Goal: Transaction & Acquisition: Book appointment/travel/reservation

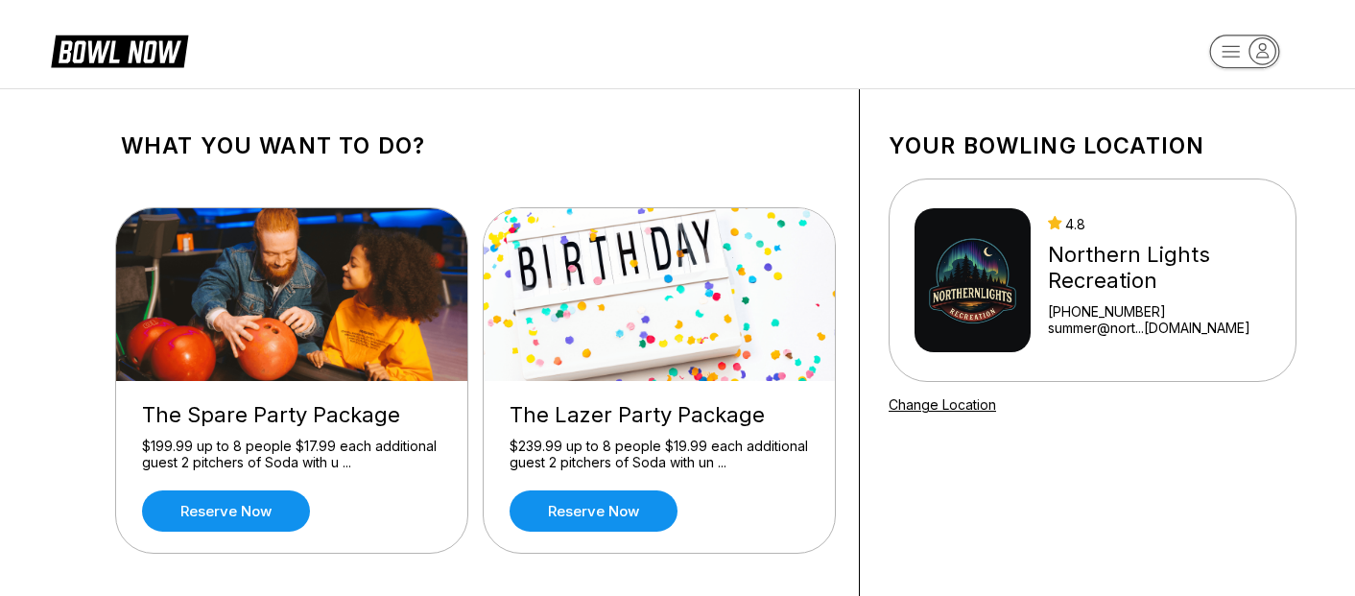
click at [413, 286] on img at bounding box center [292, 294] width 353 height 173
click at [357, 429] on div "The Spare Party Package $199.99 up to 8 people $17.99 each additional guest 2 p…" at bounding box center [291, 467] width 351 height 172
click at [287, 306] on img at bounding box center [292, 294] width 353 height 173
click at [226, 499] on link "Reserve now" at bounding box center [226, 510] width 168 height 41
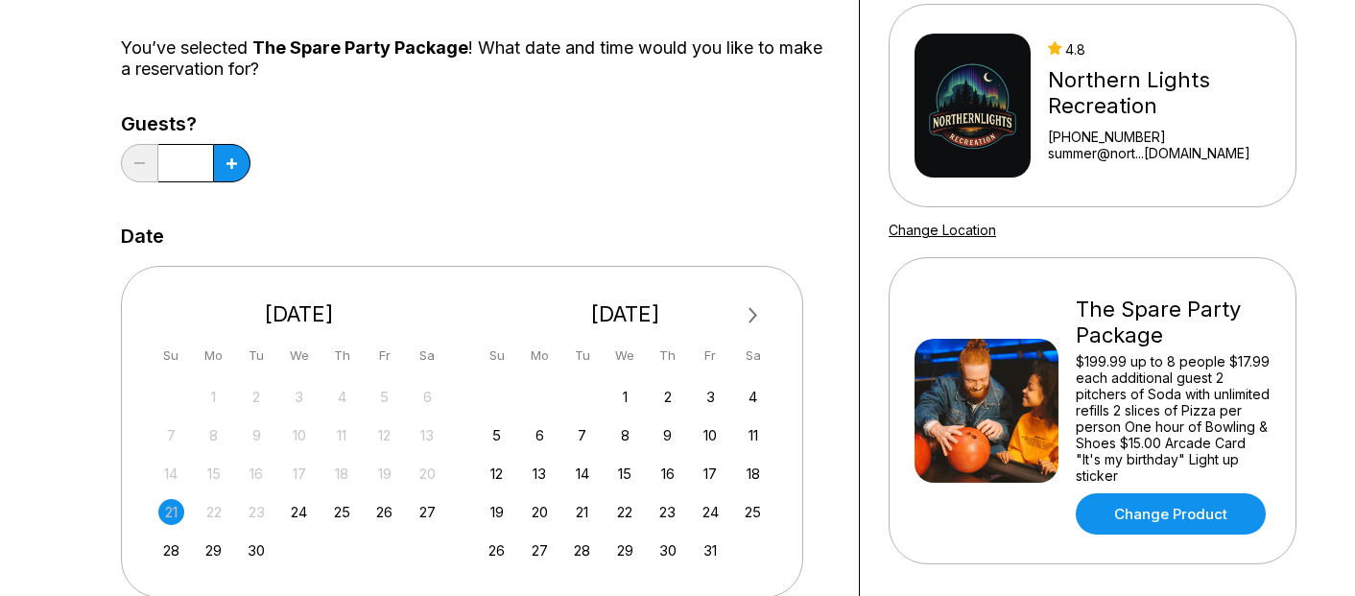
scroll to position [192, 0]
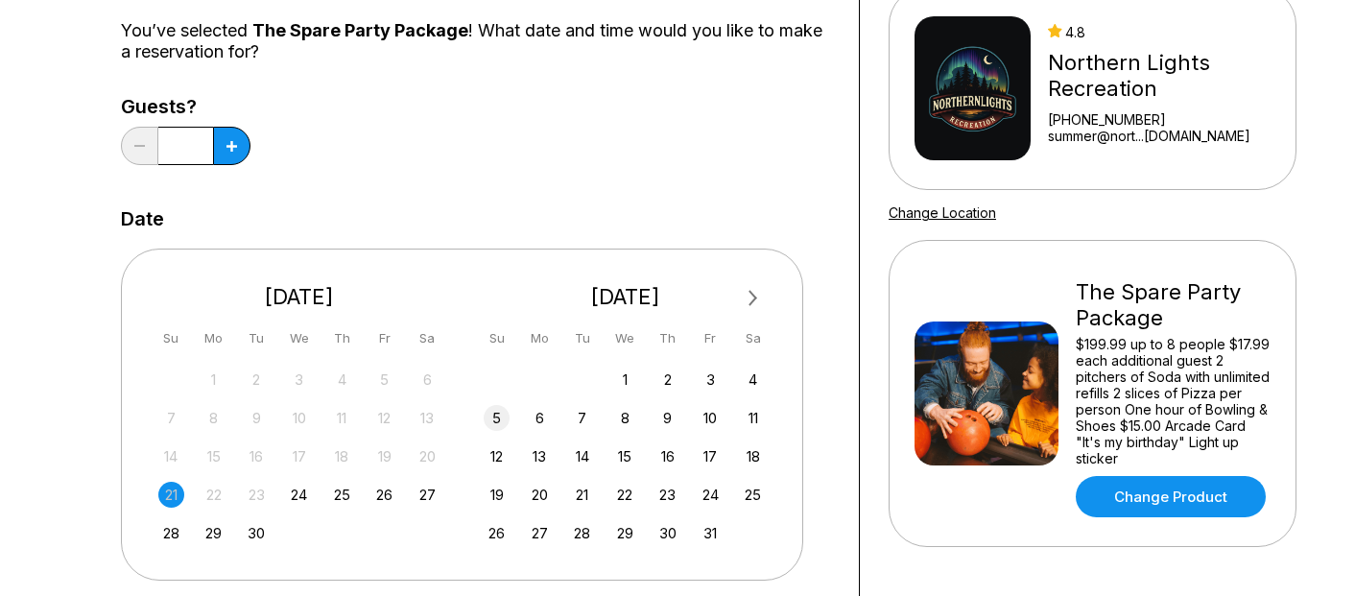
click at [488, 413] on div "5" at bounding box center [497, 418] width 26 height 26
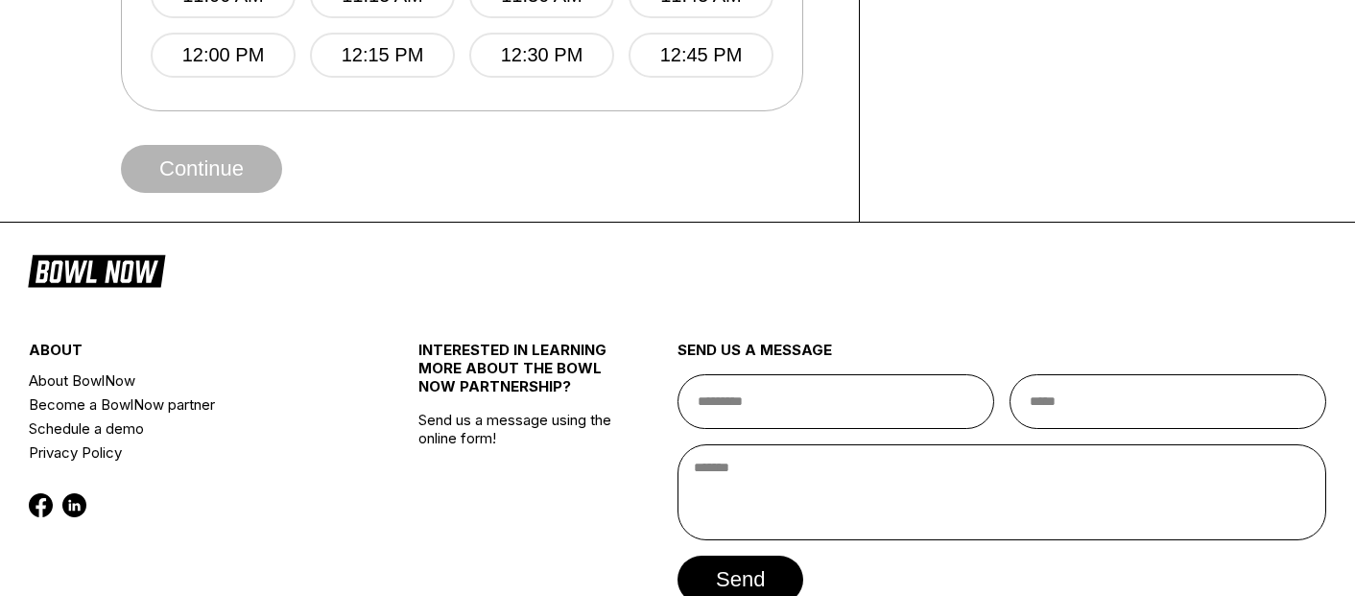
scroll to position [0, 0]
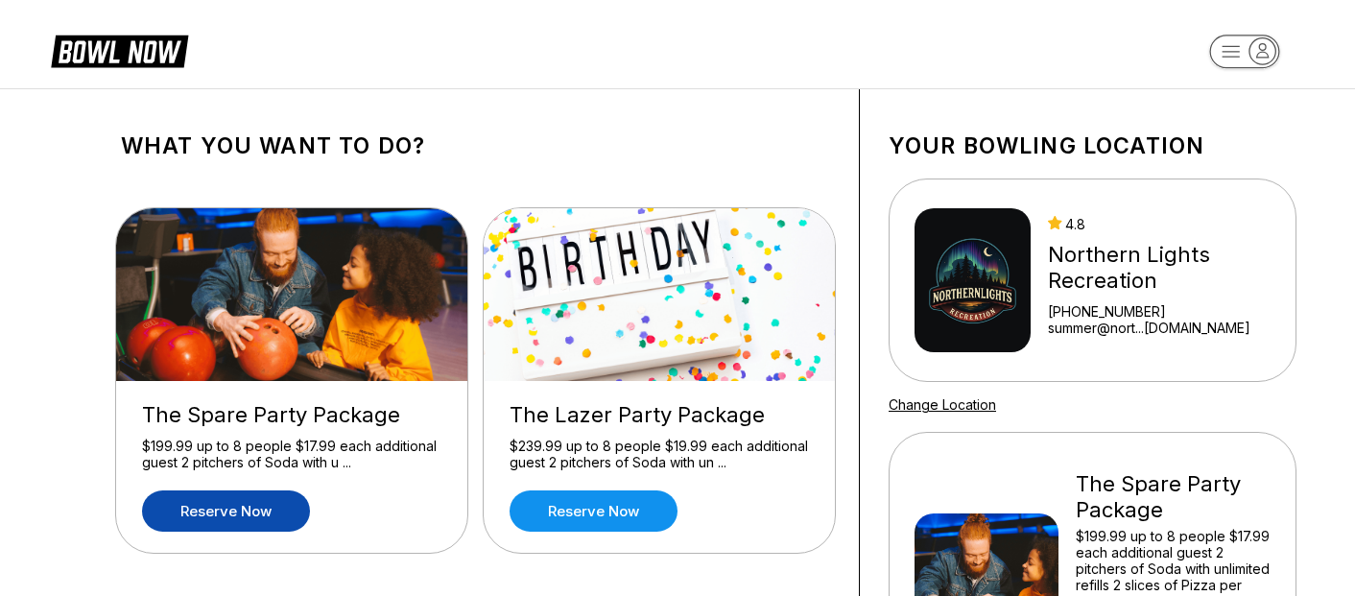
click at [322, 236] on img at bounding box center [292, 294] width 353 height 173
click at [318, 299] on img at bounding box center [292, 294] width 353 height 173
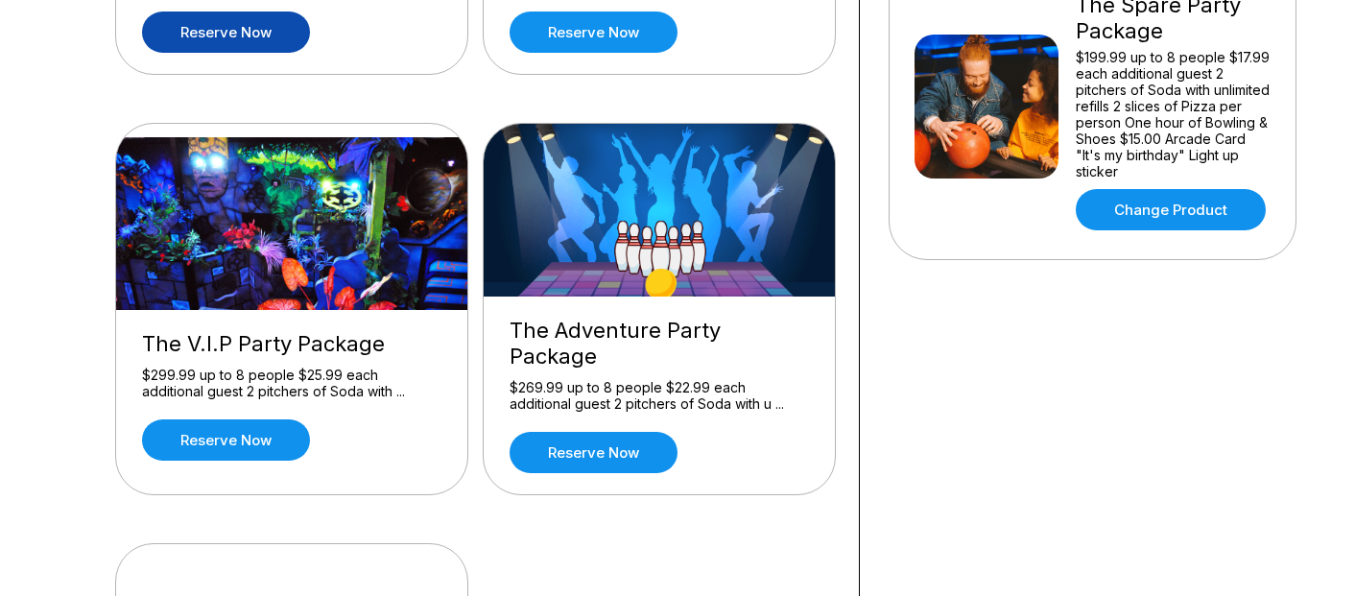
scroll to position [480, 0]
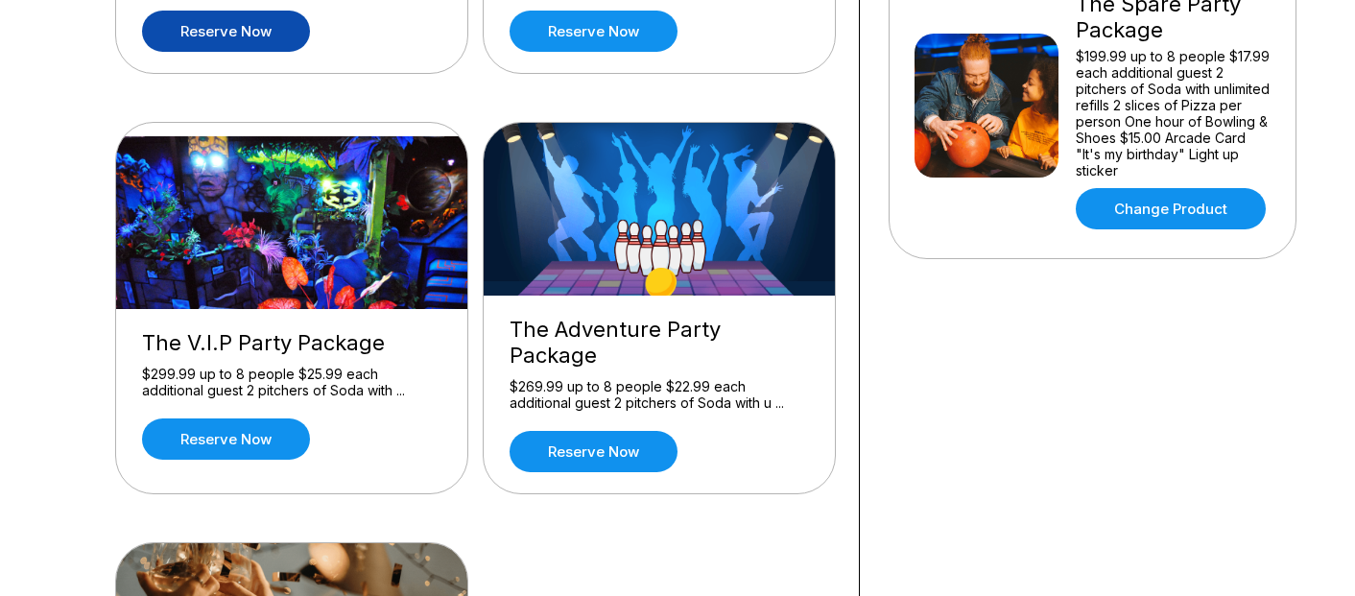
click at [310, 371] on div "$299.99 up to 8 people $25.99 each additional guest 2 pitchers of Soda with ..." at bounding box center [291, 383] width 299 height 34
click at [246, 418] on link "Reserve now" at bounding box center [226, 438] width 168 height 41
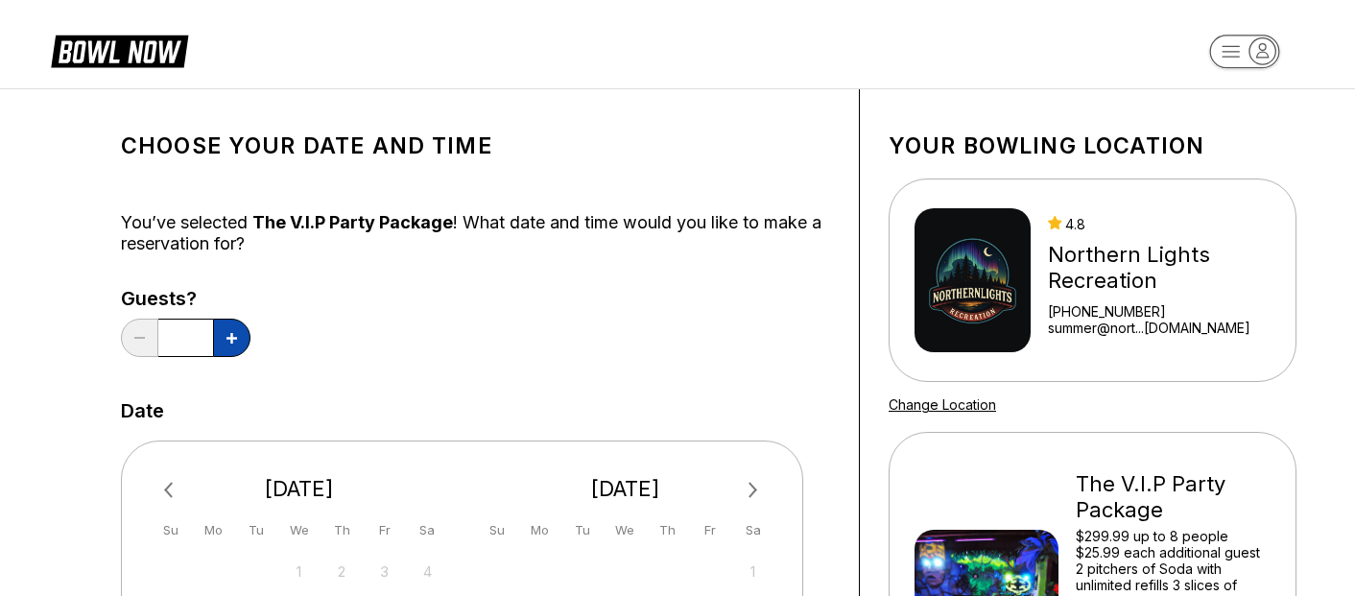
click at [227, 336] on icon at bounding box center [232, 338] width 11 height 11
type input "*"
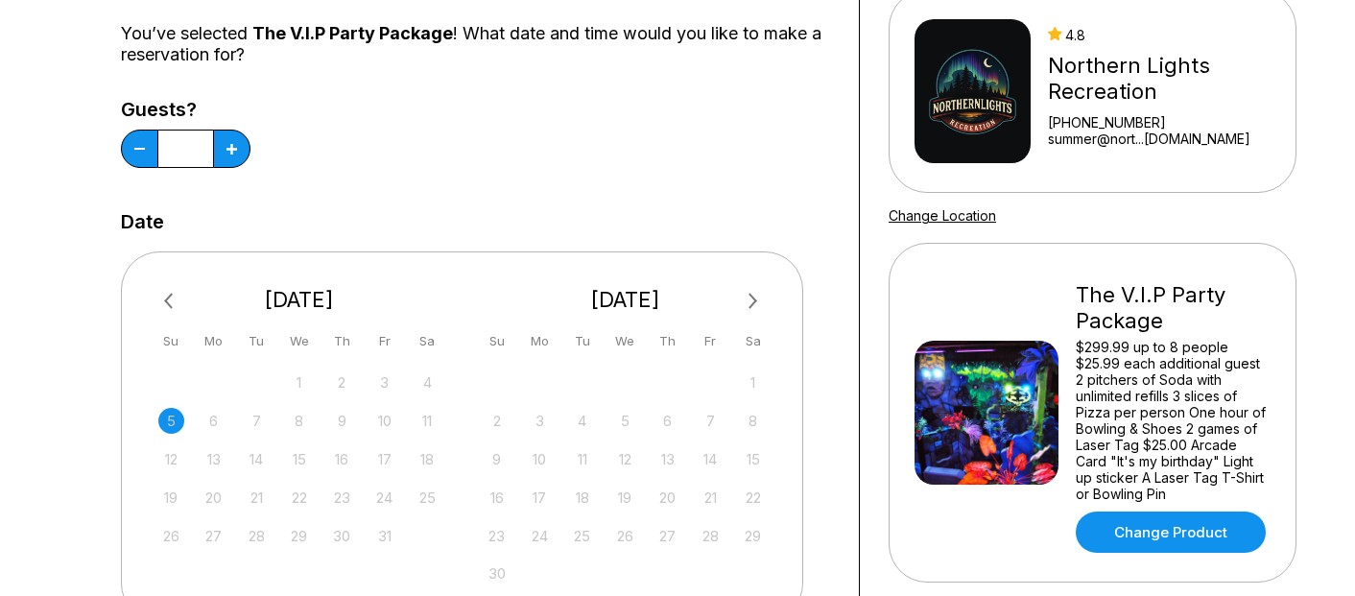
scroll to position [192, 0]
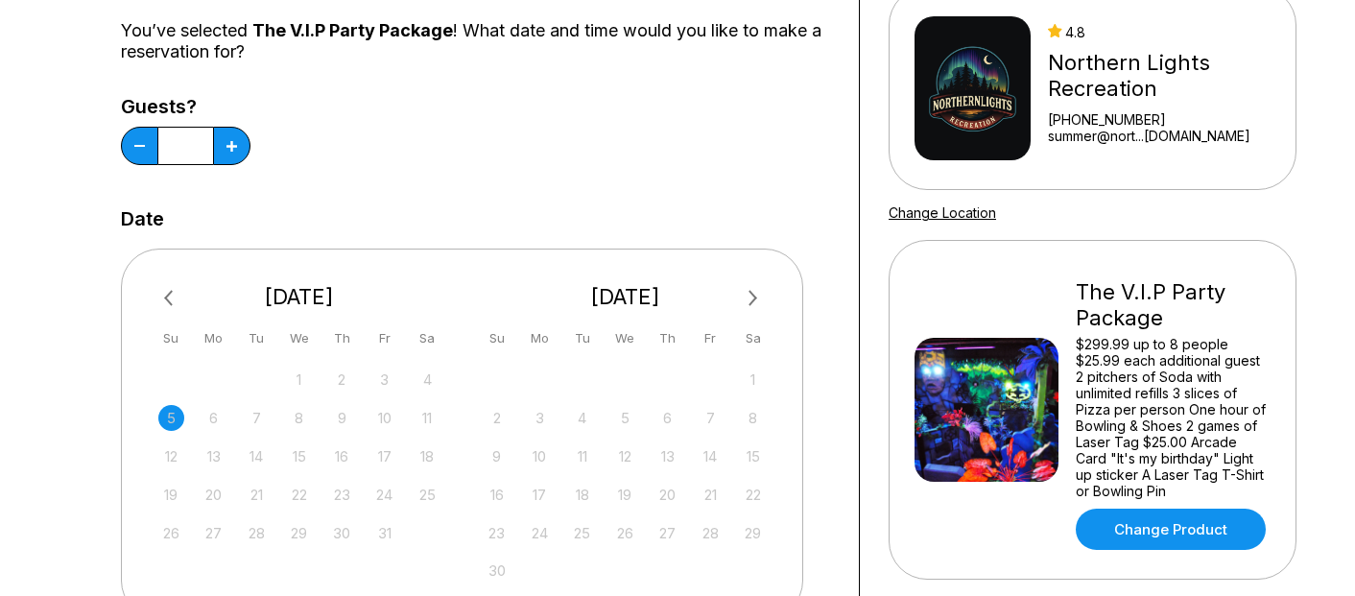
click at [179, 419] on div "5" at bounding box center [171, 418] width 26 height 26
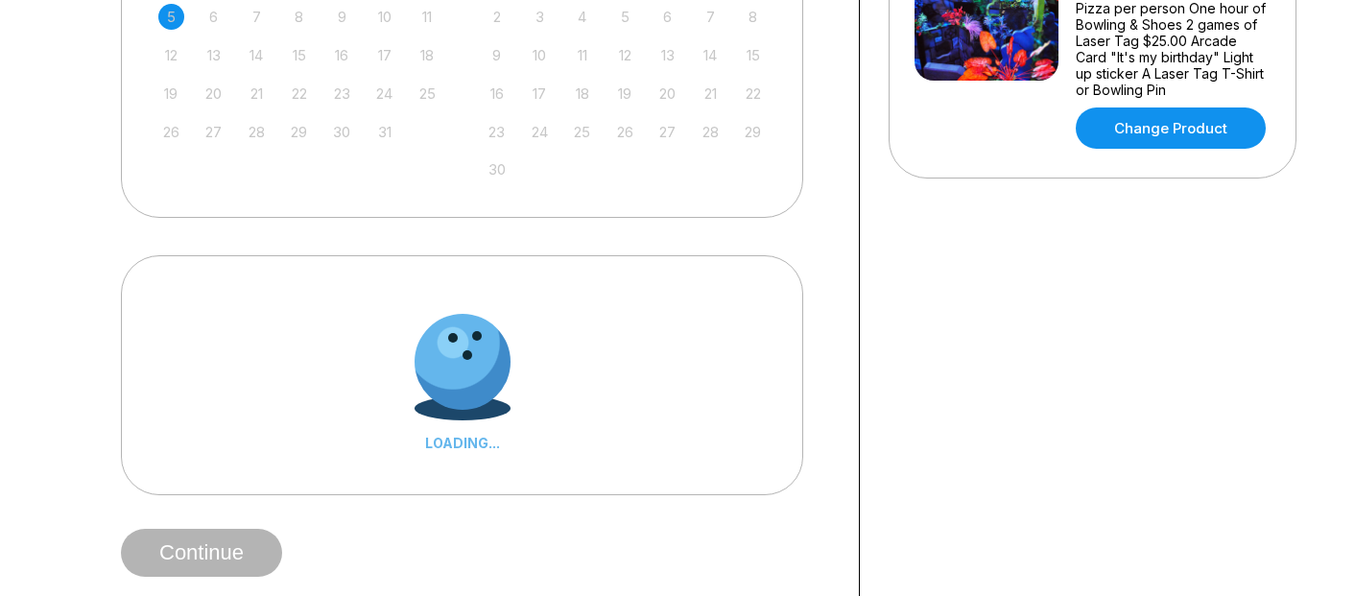
scroll to position [672, 0]
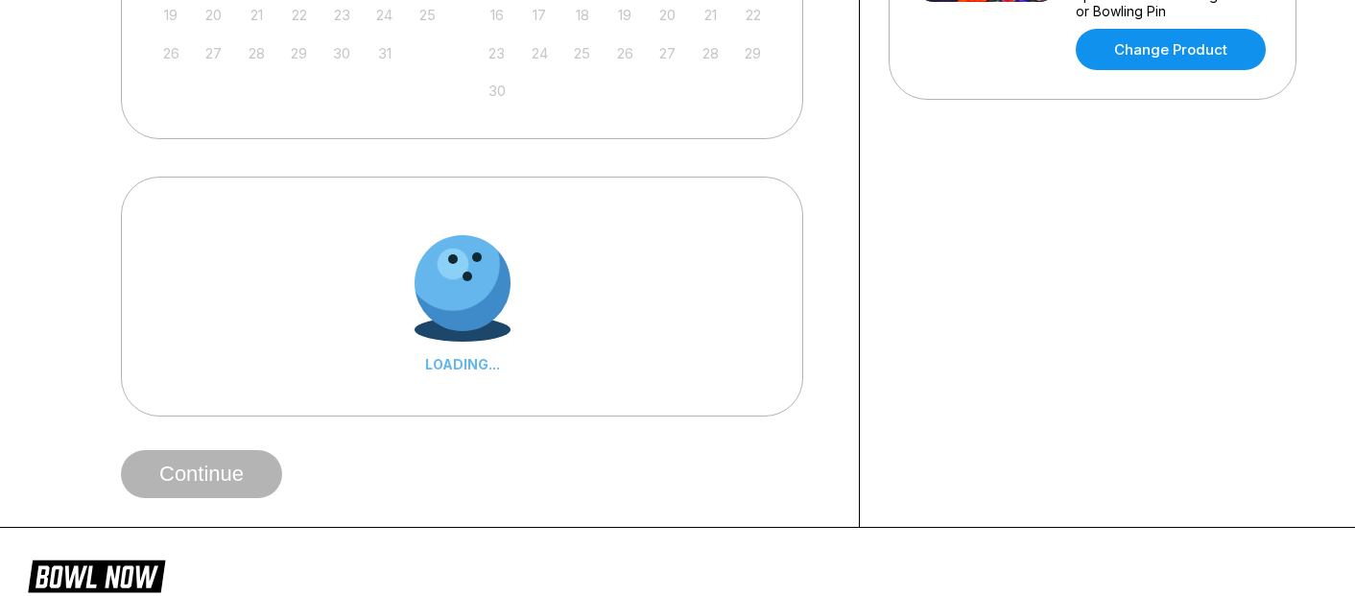
click at [478, 339] on div at bounding box center [463, 330] width 96 height 24
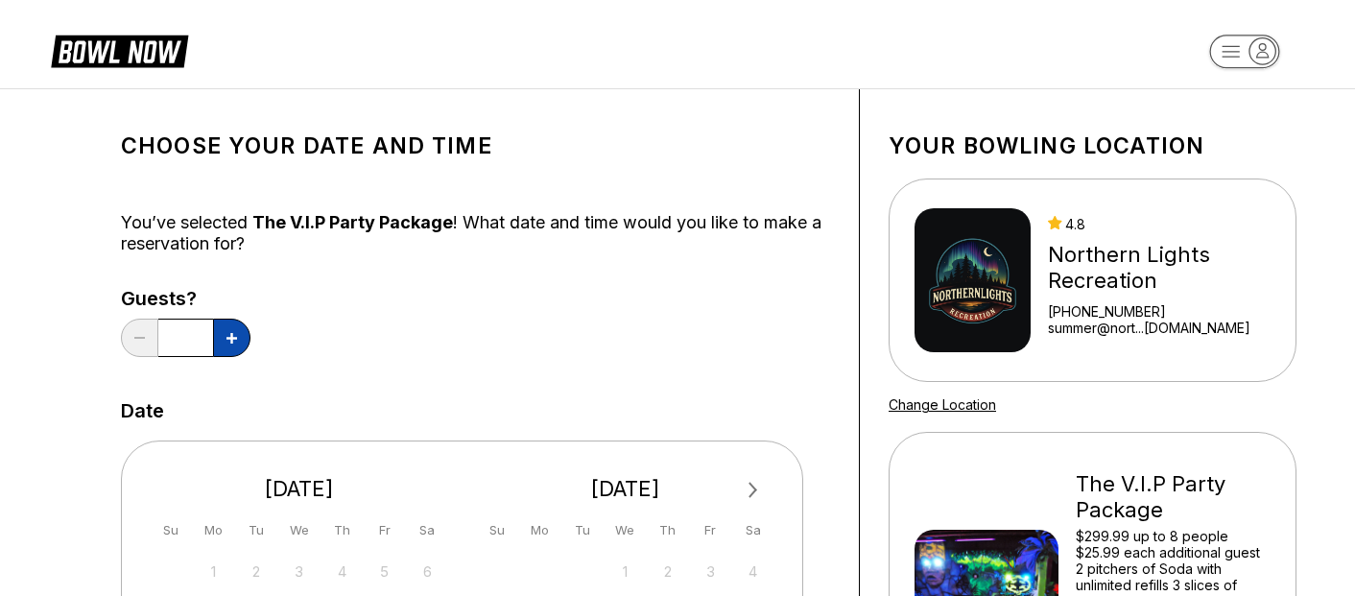
click at [225, 346] on button at bounding box center [231, 338] width 37 height 38
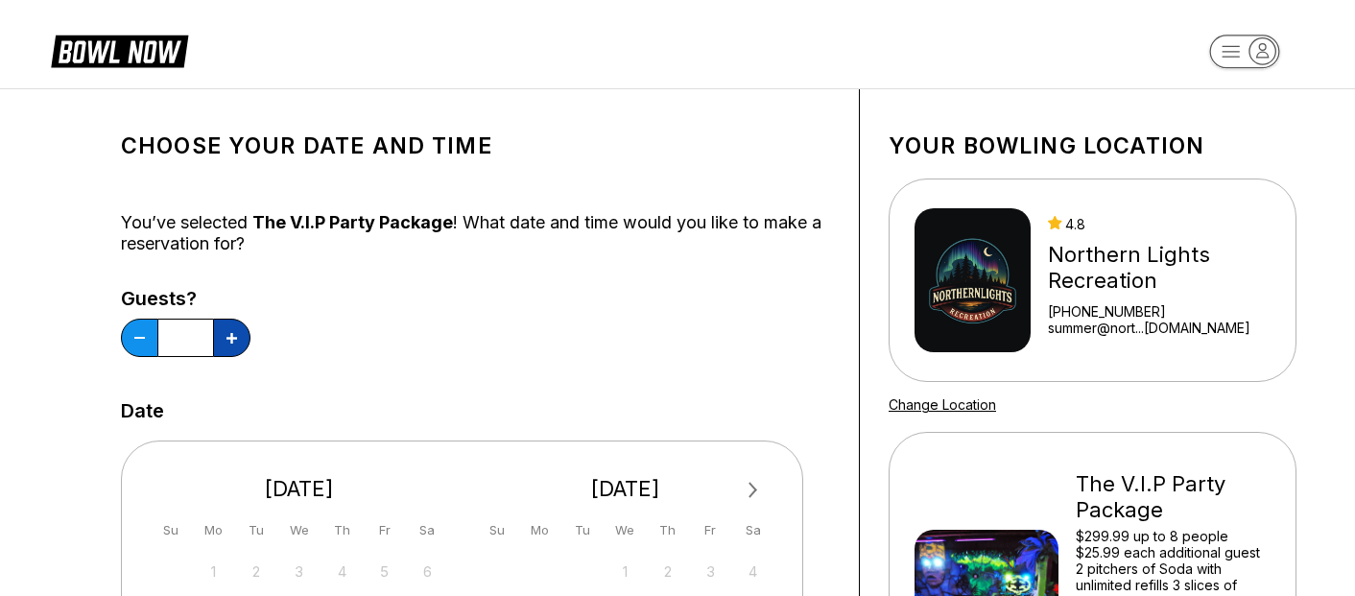
click at [225, 346] on button at bounding box center [231, 338] width 37 height 38
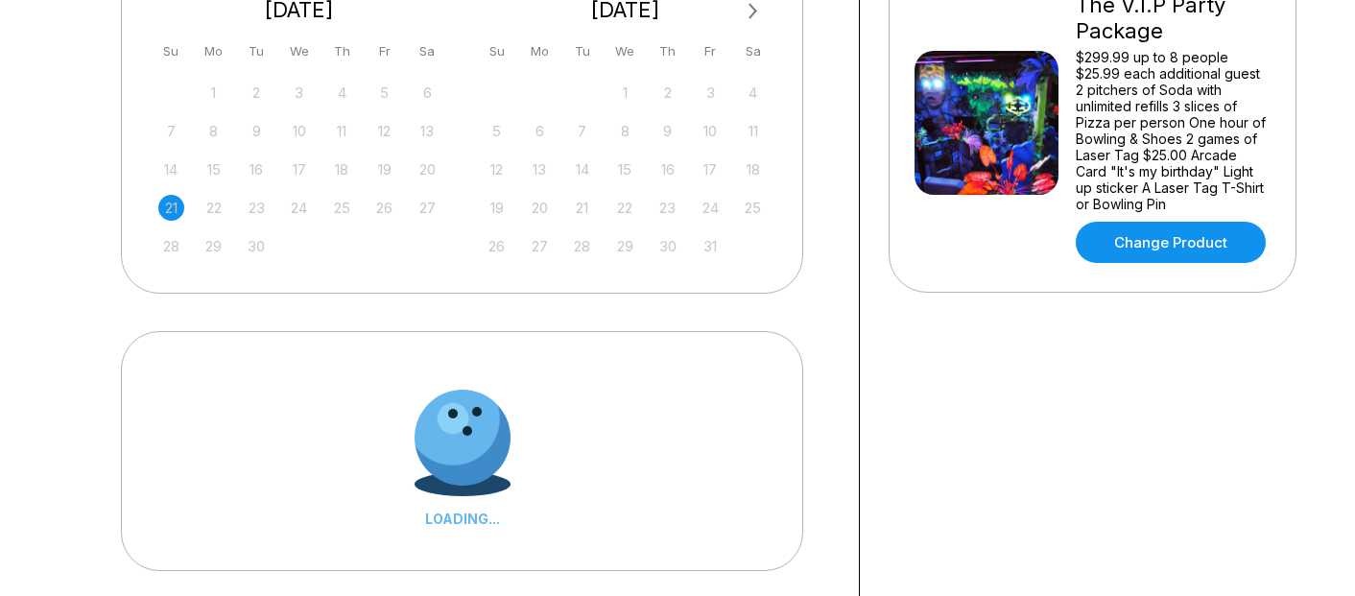
scroll to position [480, 0]
click at [501, 132] on div "5" at bounding box center [497, 130] width 26 height 26
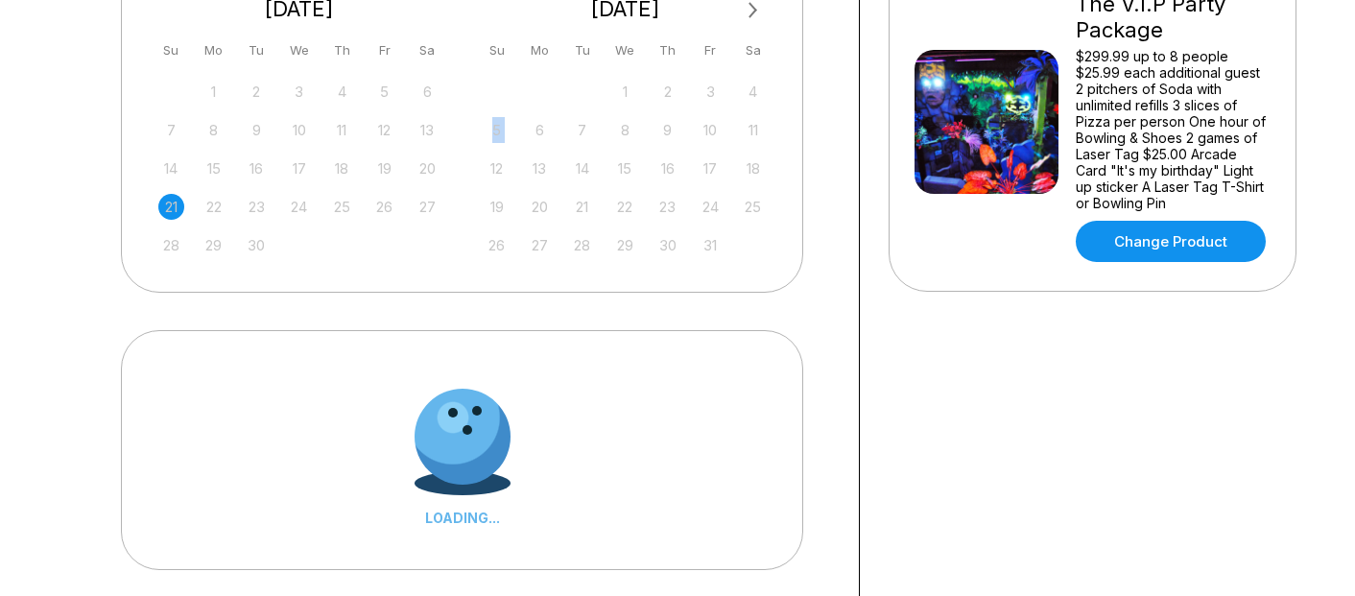
click at [497, 135] on div "5" at bounding box center [497, 130] width 26 height 26
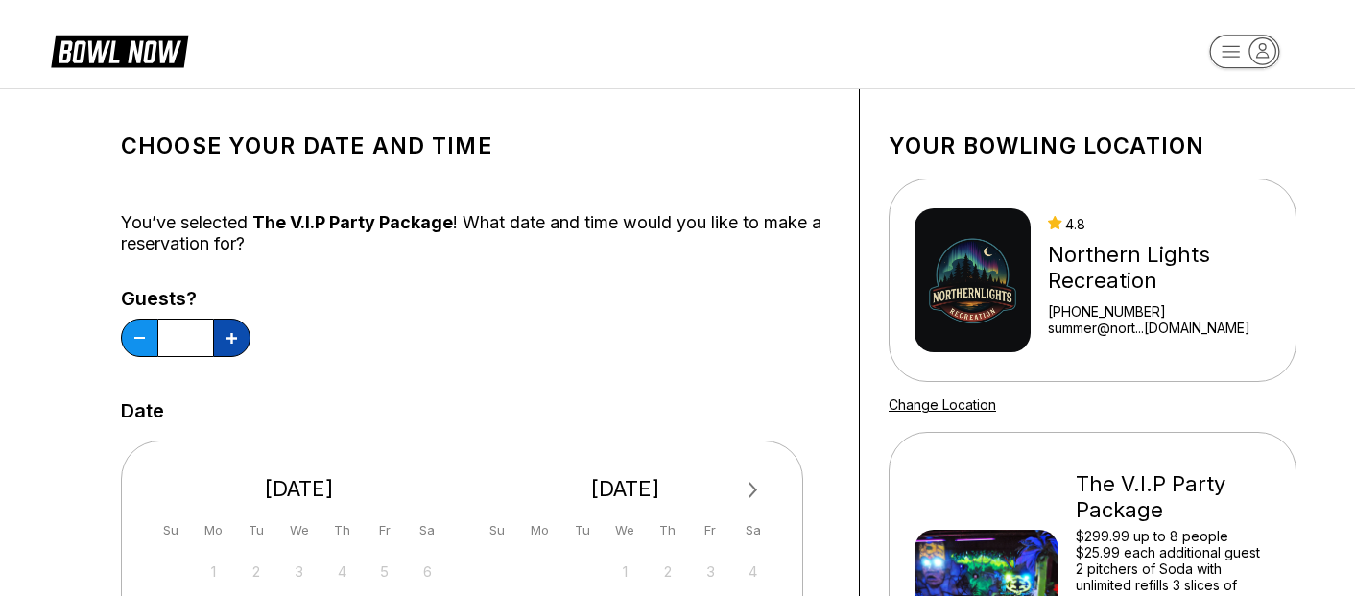
click at [228, 337] on icon at bounding box center [232, 338] width 11 height 11
click at [124, 346] on button at bounding box center [139, 338] width 37 height 38
type input "*"
click at [406, 309] on div "Guests? *" at bounding box center [475, 327] width 709 height 79
click at [220, 339] on button at bounding box center [231, 338] width 37 height 38
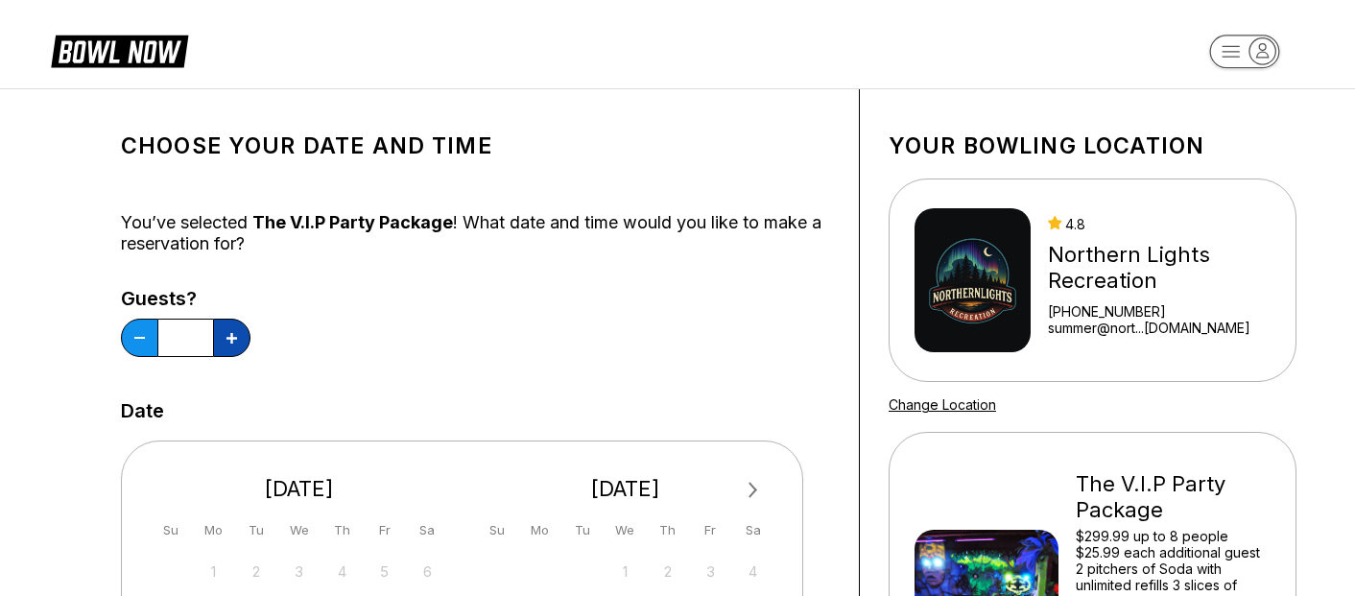
click at [220, 339] on button at bounding box center [231, 338] width 37 height 38
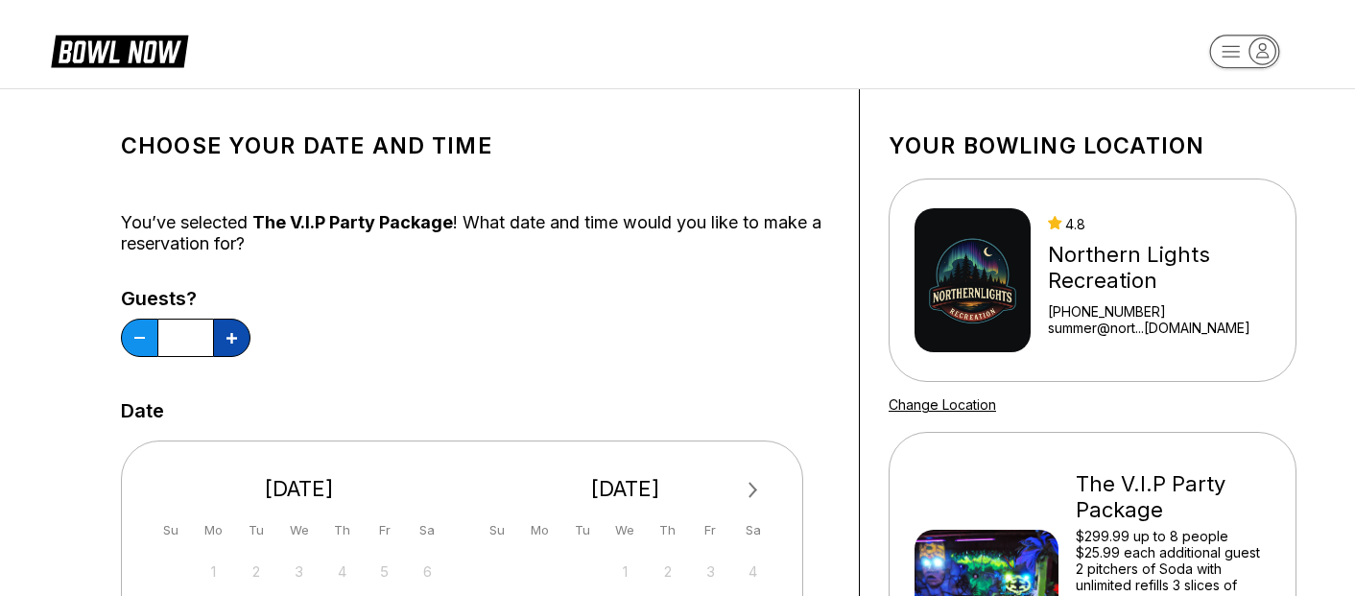
click at [220, 339] on button at bounding box center [231, 338] width 37 height 38
type input "*"
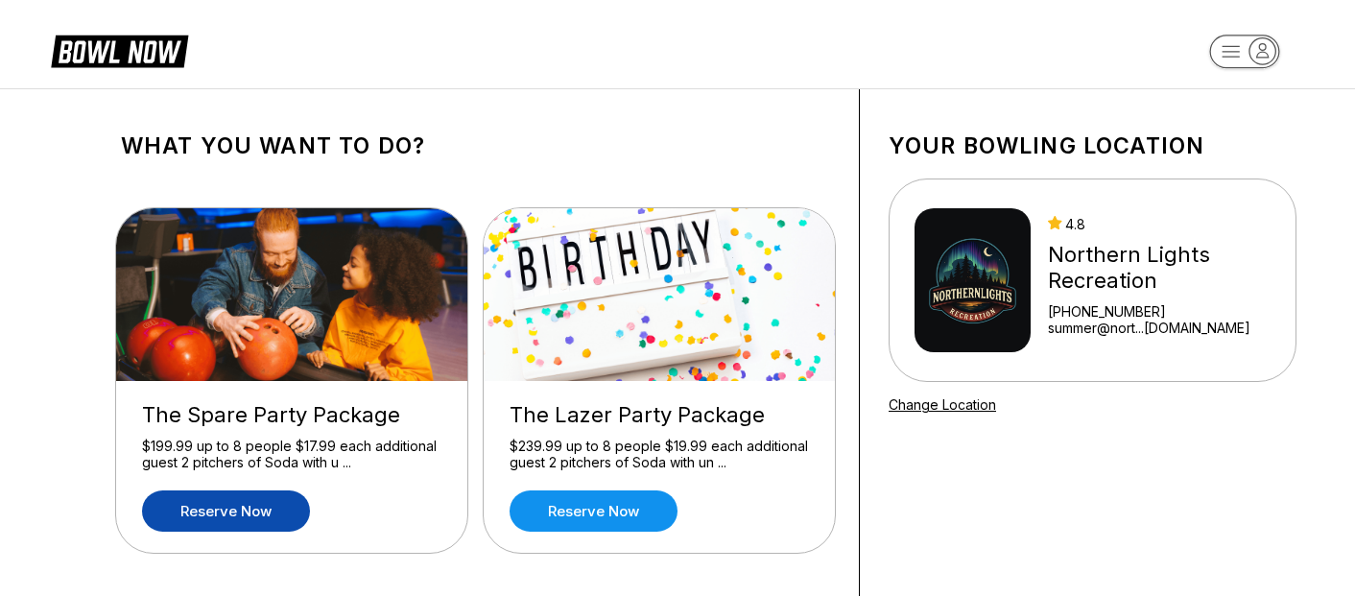
click at [247, 517] on link "Reserve now" at bounding box center [226, 510] width 168 height 41
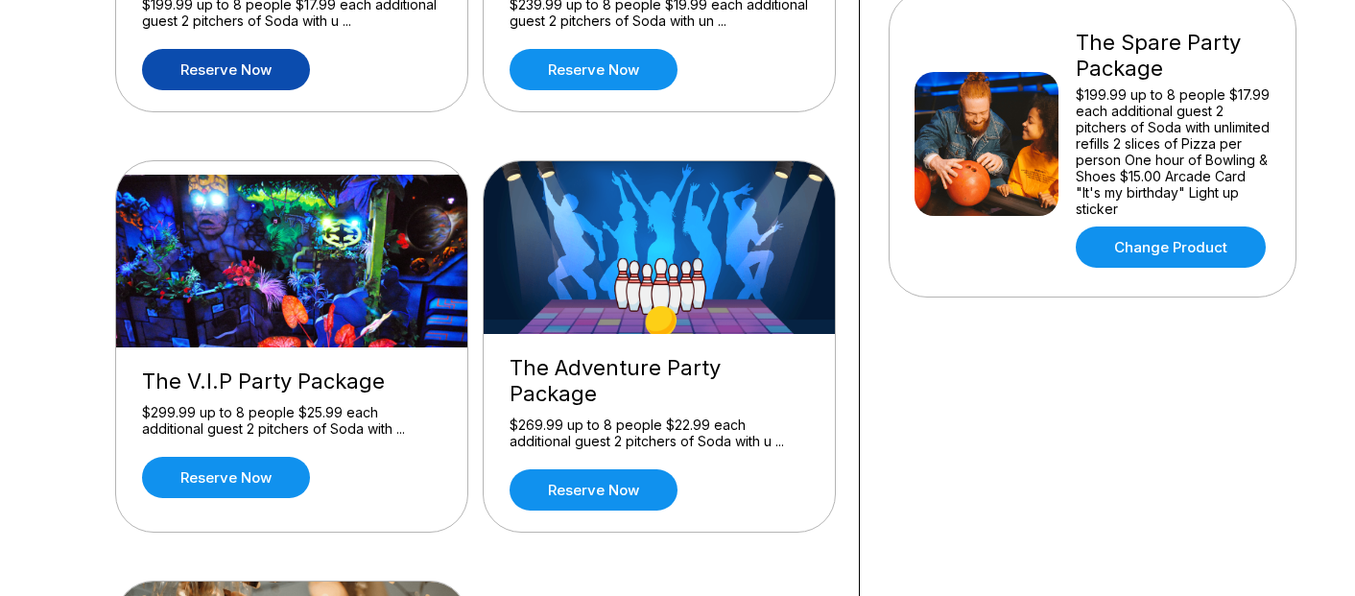
scroll to position [576, 0]
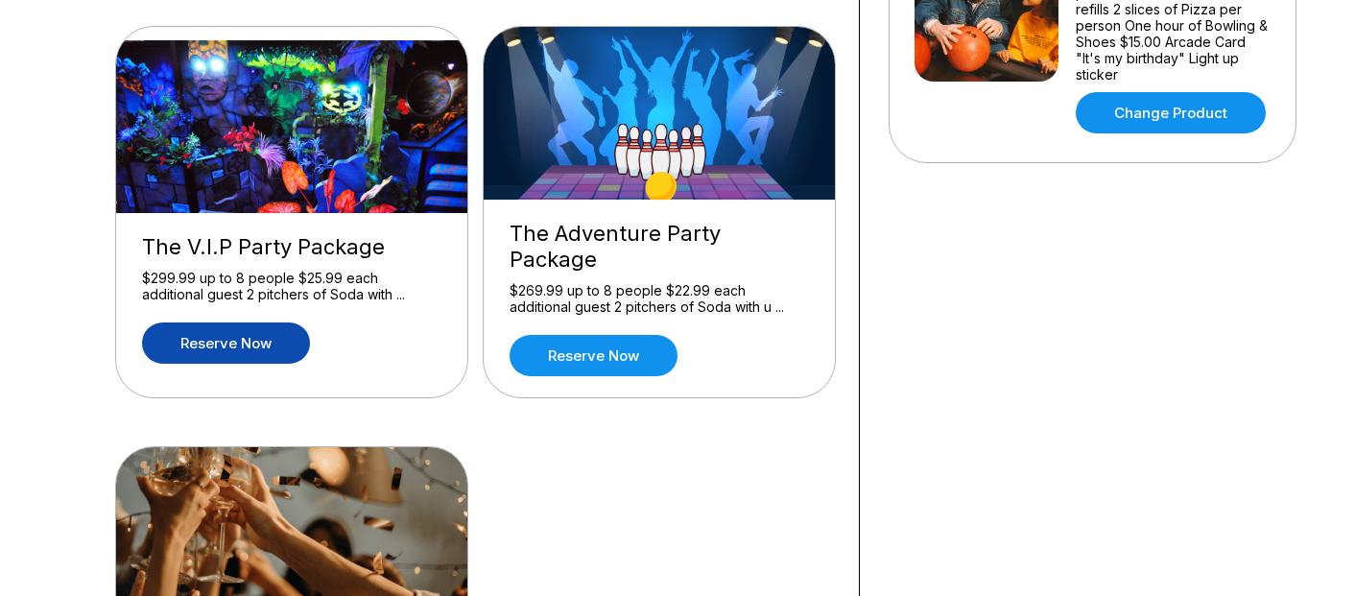
click at [245, 323] on link "Reserve now" at bounding box center [226, 342] width 168 height 41
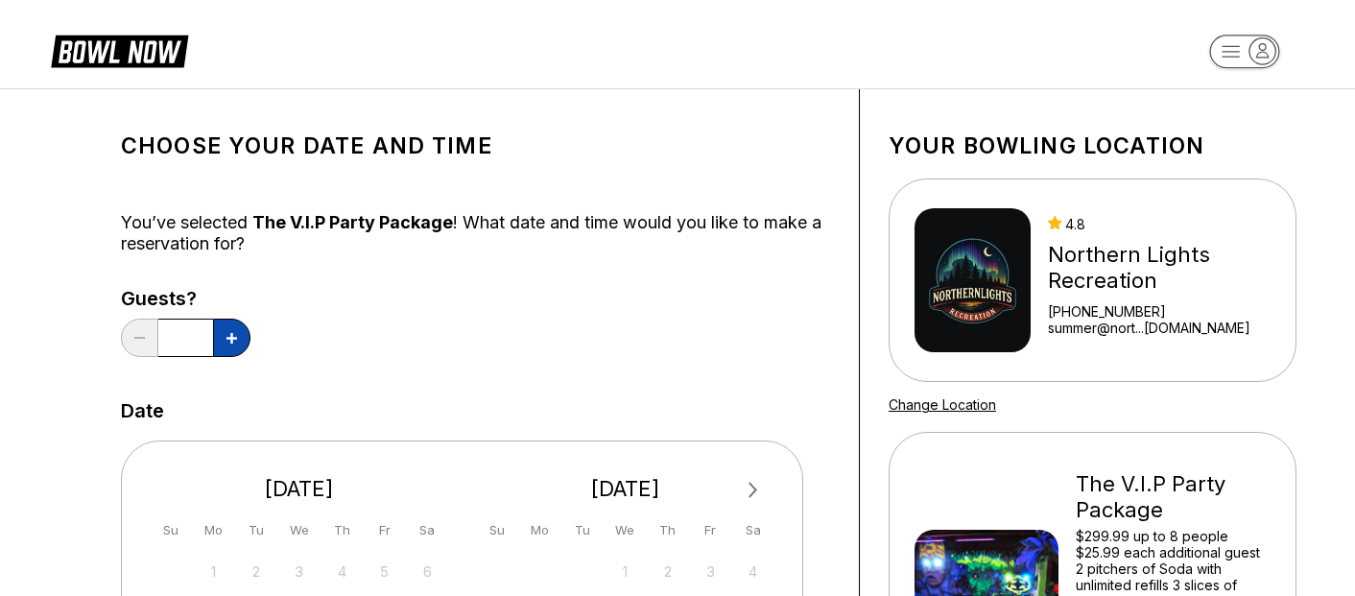
click at [236, 341] on icon at bounding box center [232, 338] width 11 height 11
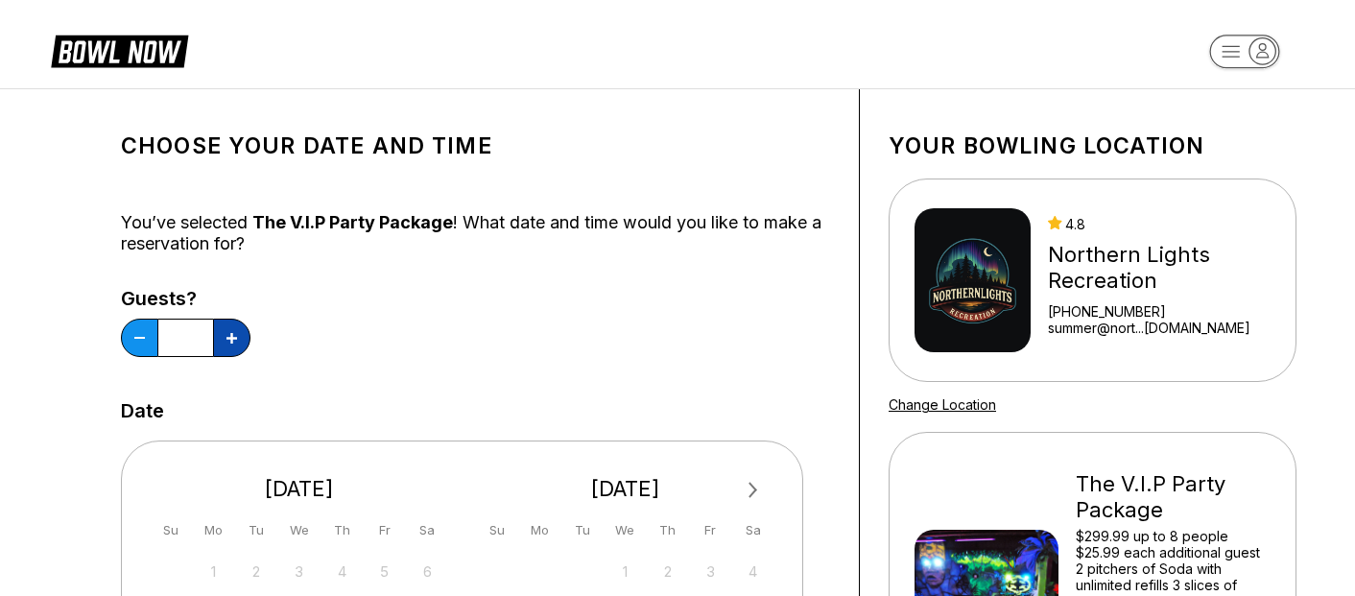
click at [236, 341] on icon at bounding box center [232, 338] width 11 height 11
type input "*"
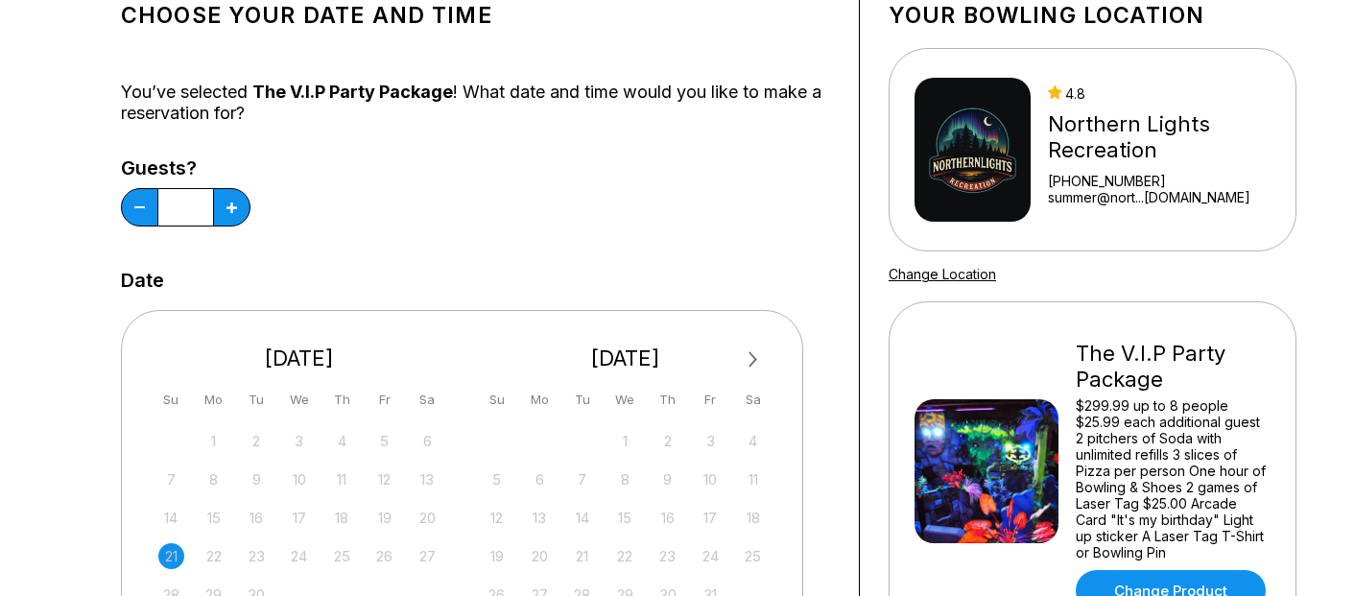
scroll to position [288, 0]
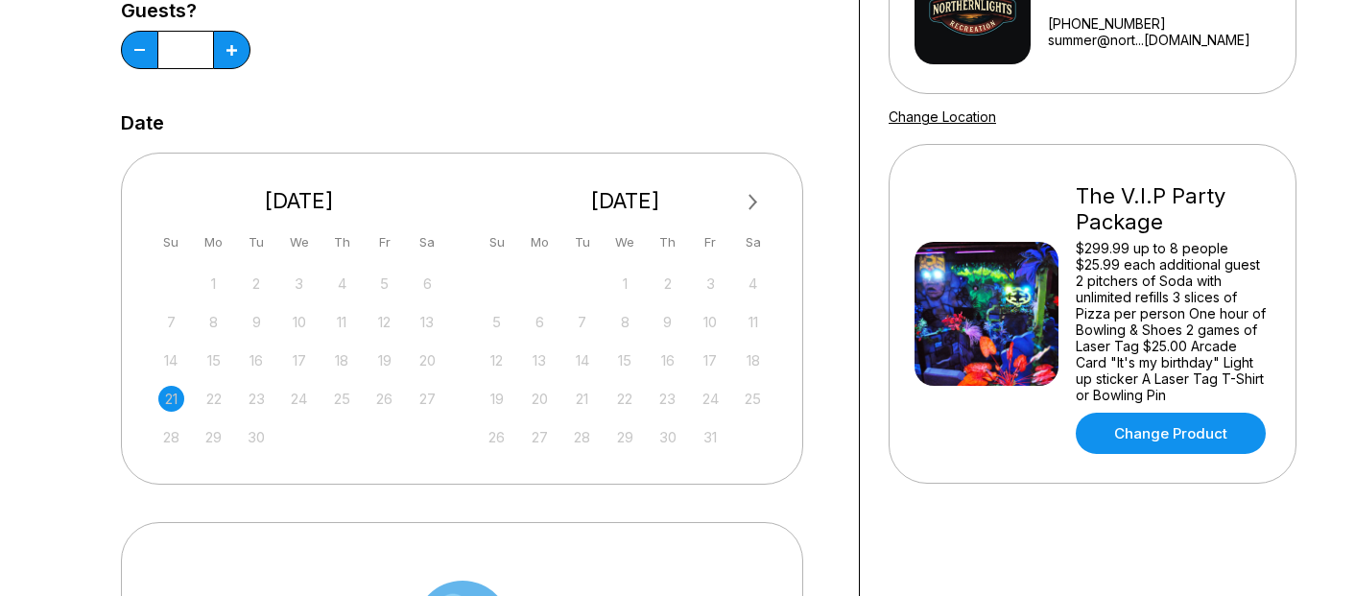
click at [497, 321] on div "5" at bounding box center [497, 322] width 26 height 26
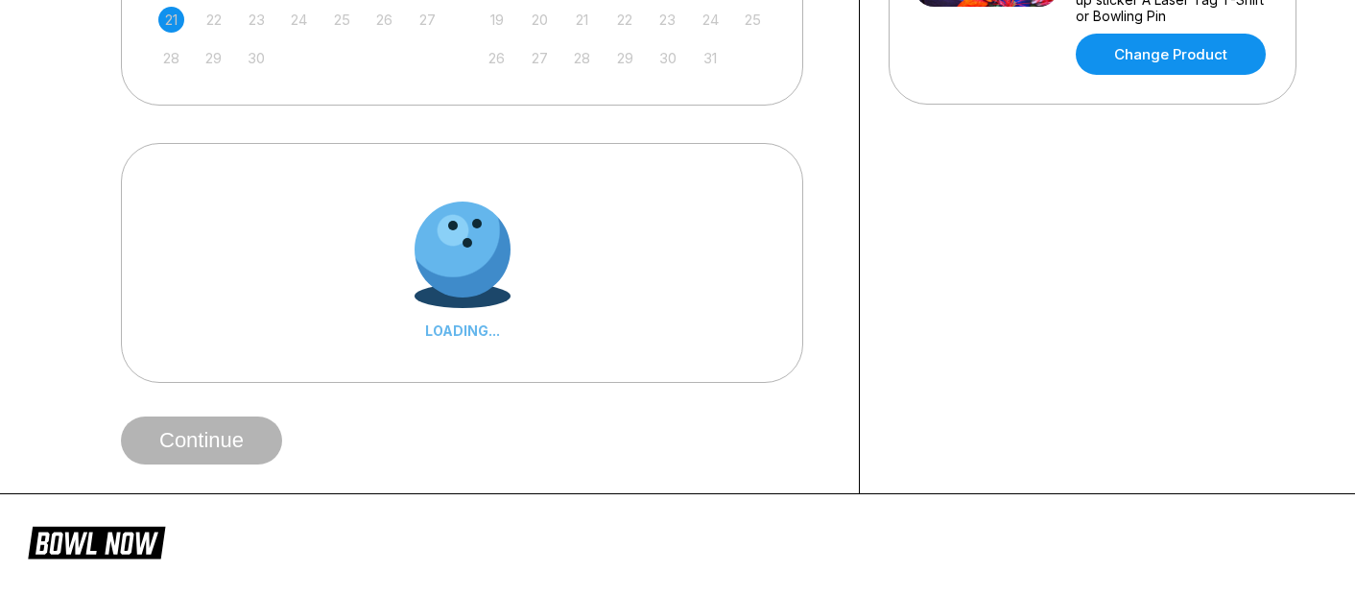
scroll to position [672, 0]
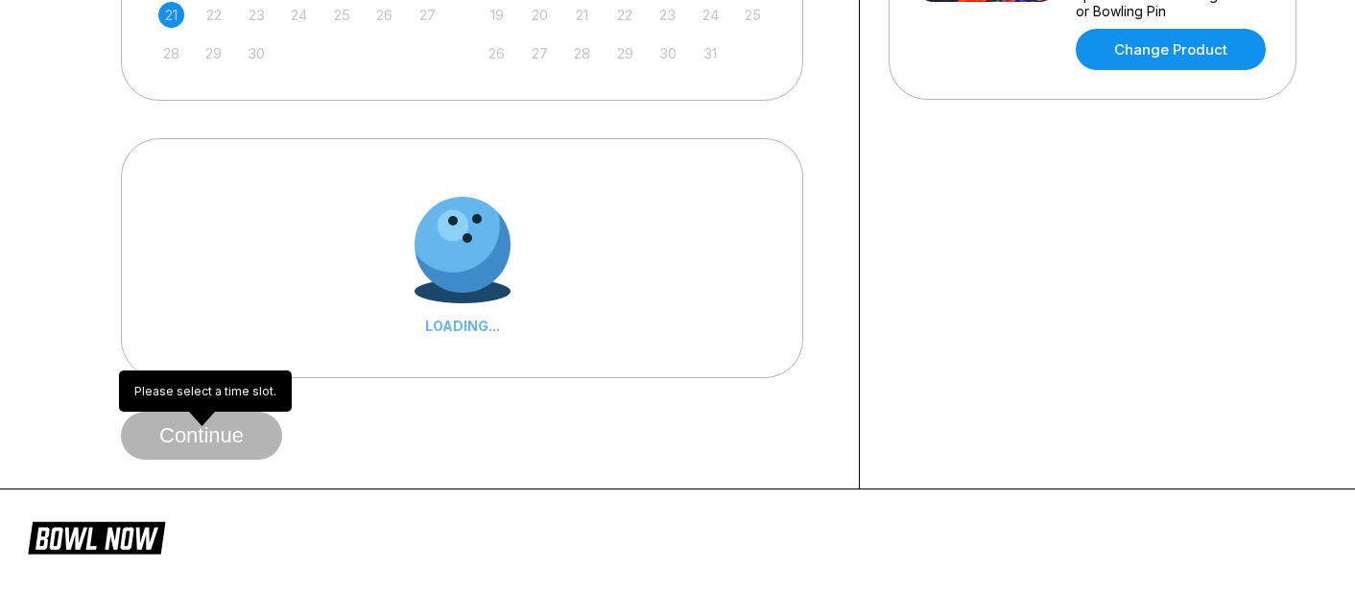
click at [232, 434] on span "Continue" at bounding box center [201, 436] width 161 height 19
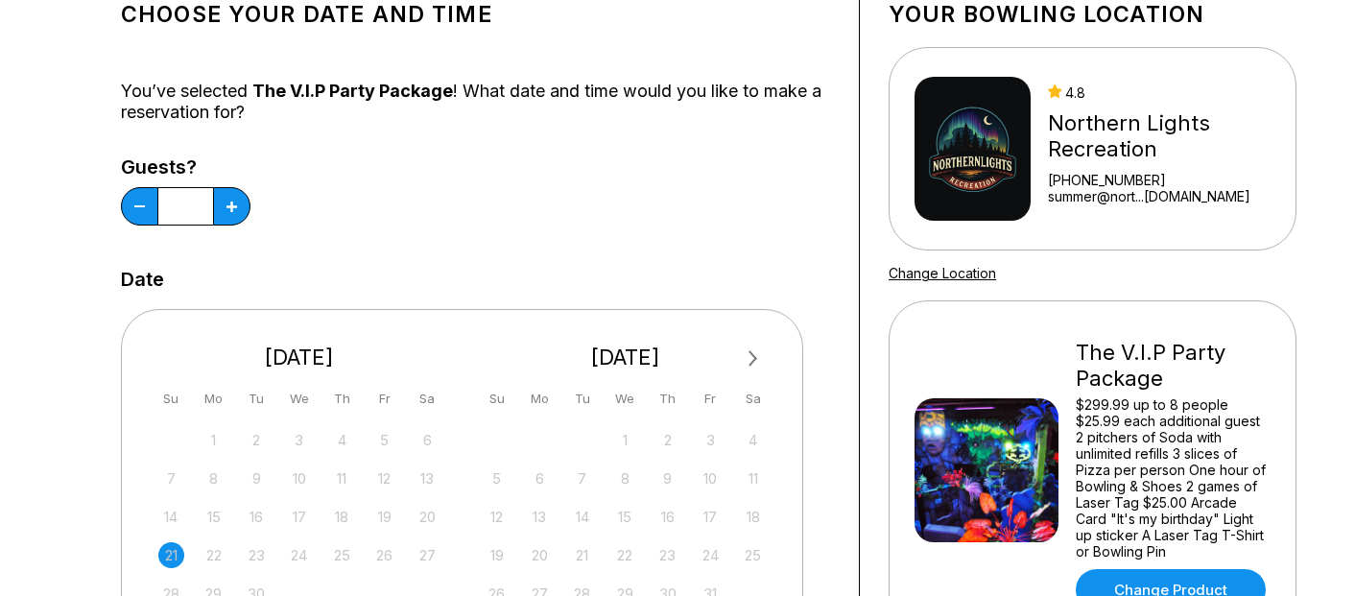
scroll to position [288, 0]
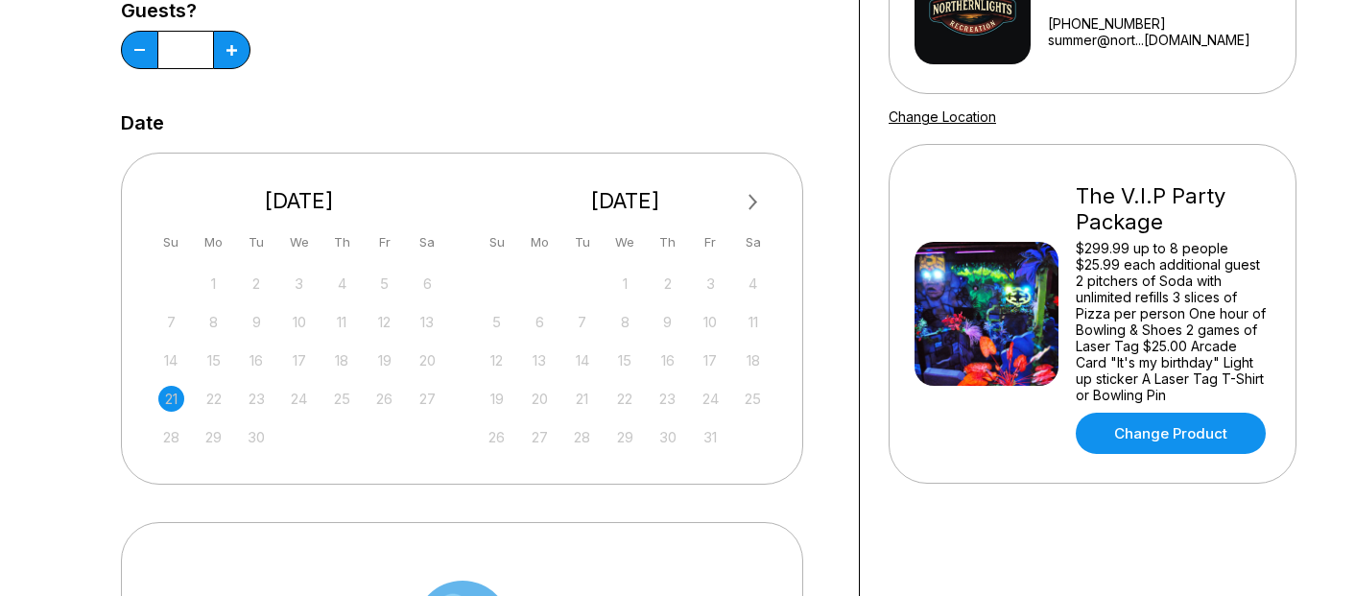
click at [611, 202] on div "[DATE]" at bounding box center [626, 201] width 298 height 26
click at [751, 203] on span "Next Month" at bounding box center [751, 202] width 0 height 22
click at [272, 206] on div "[DATE]" at bounding box center [300, 201] width 298 height 26
click at [176, 210] on button "Previous Month" at bounding box center [170, 202] width 31 height 31
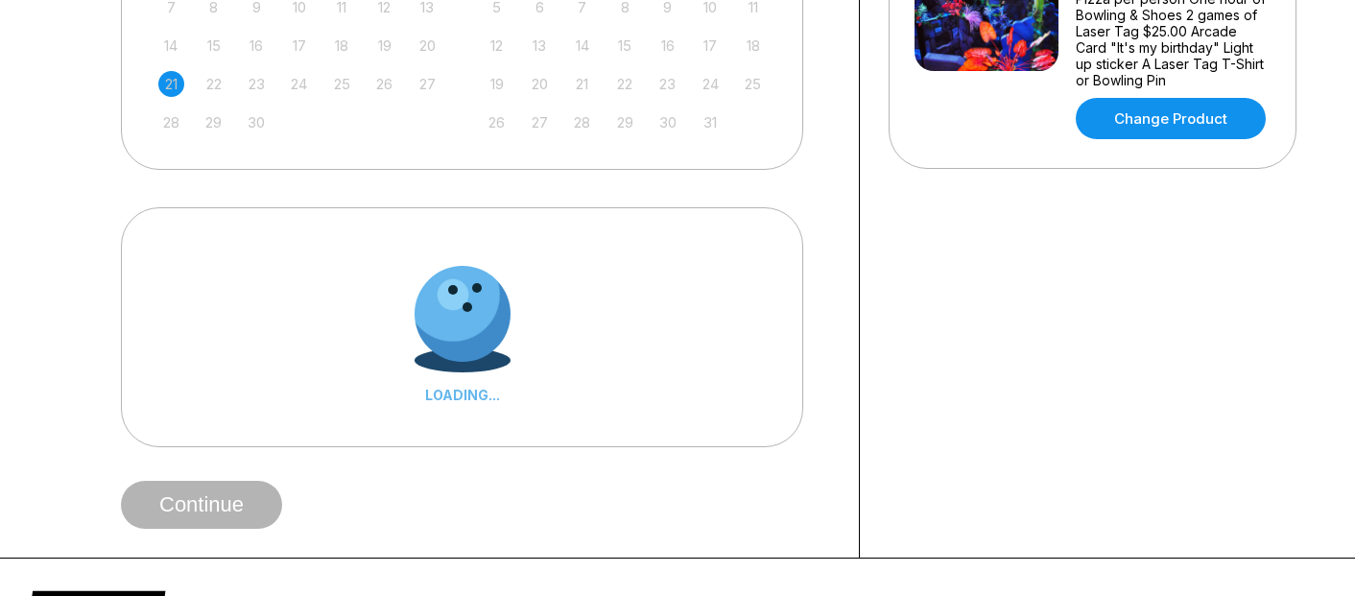
scroll to position [0, 0]
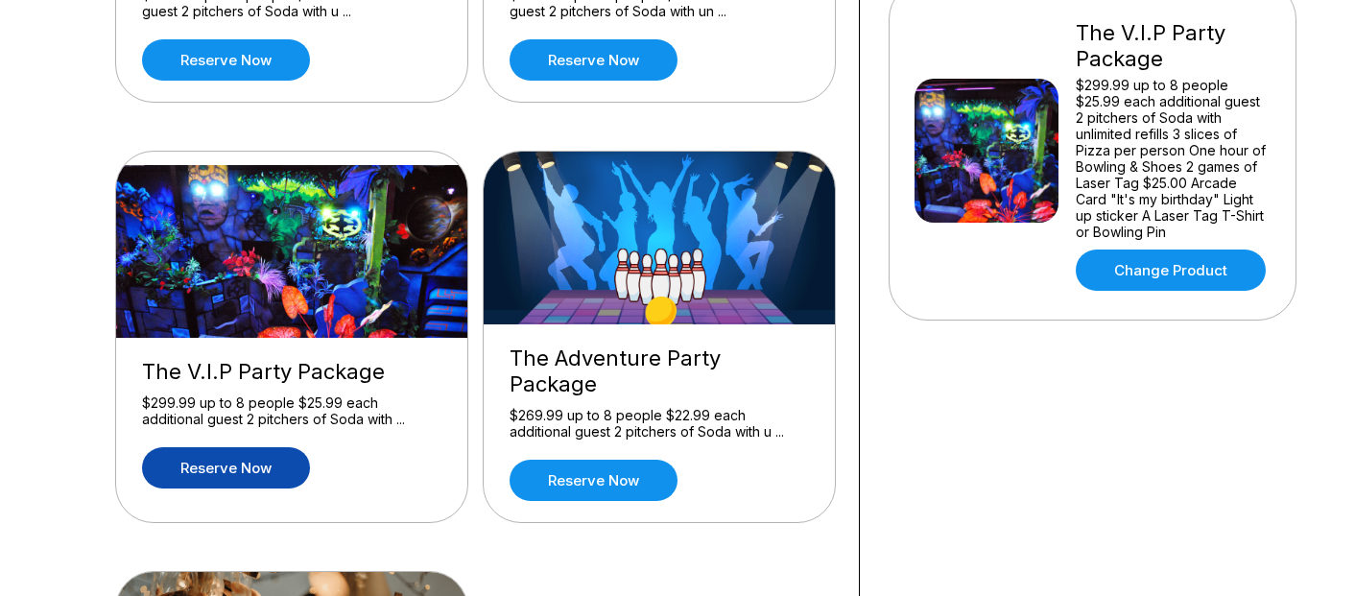
scroll to position [524, 0]
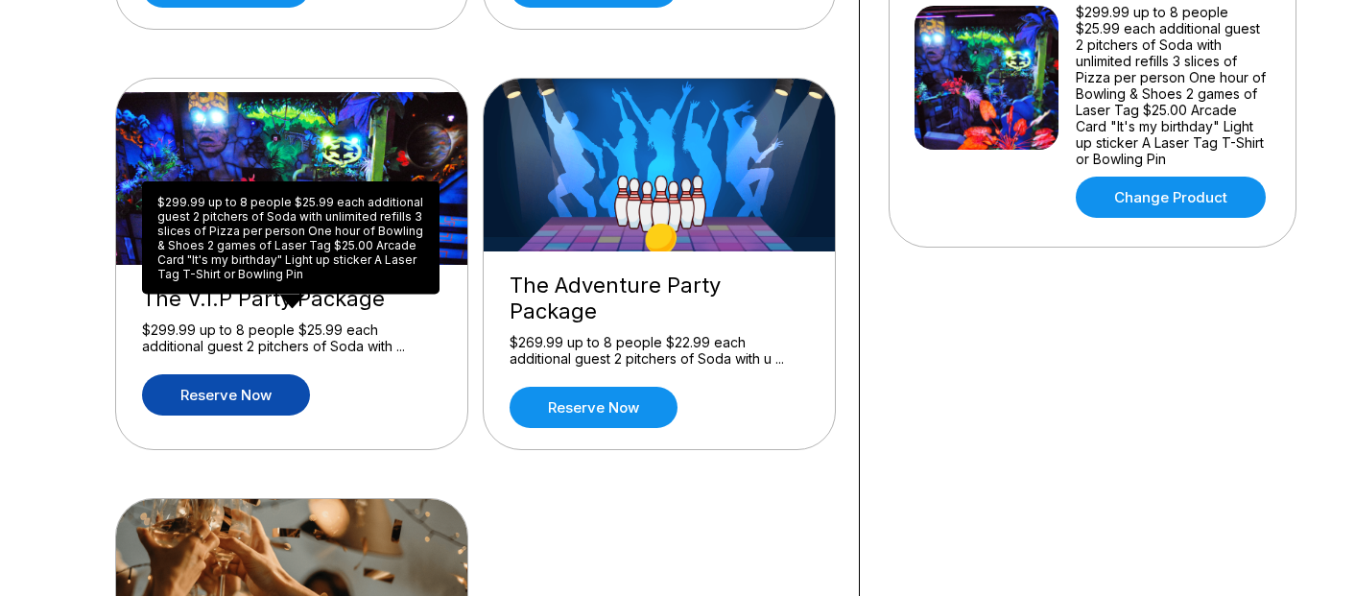
click at [198, 271] on div "$299.99 up to 8 people $25.99 each additional guest 2 pitchers of Soda with unl…" at bounding box center [291, 237] width 298 height 113
click at [206, 322] on div "$299.99 up to 8 people $25.99 each additional guest 2 pitchers of Soda with ..." at bounding box center [291, 339] width 299 height 34
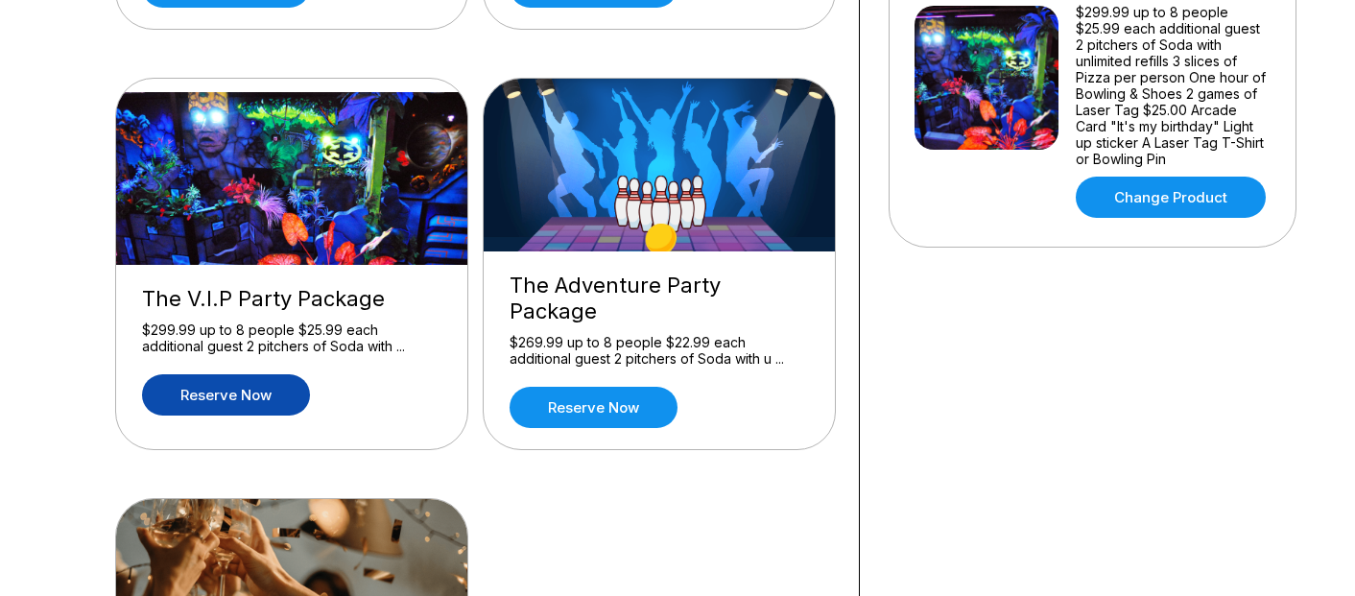
click at [228, 386] on link "Reserve now" at bounding box center [226, 394] width 168 height 41
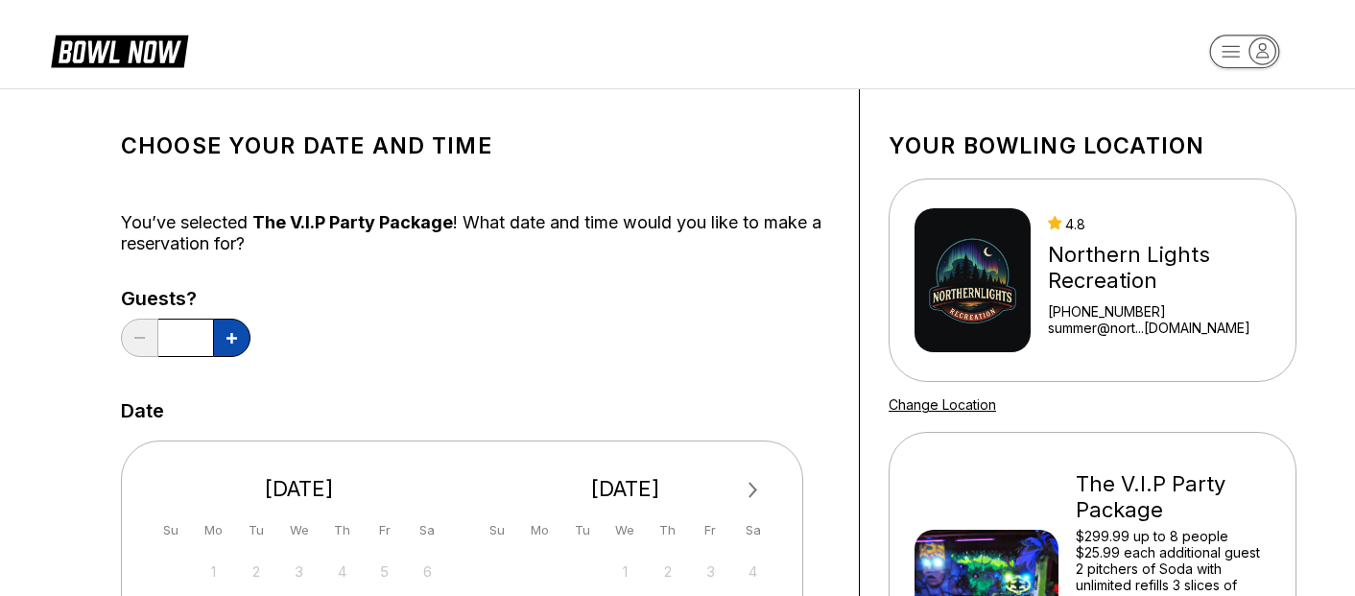
click at [227, 334] on icon at bounding box center [232, 338] width 11 height 11
type input "*"
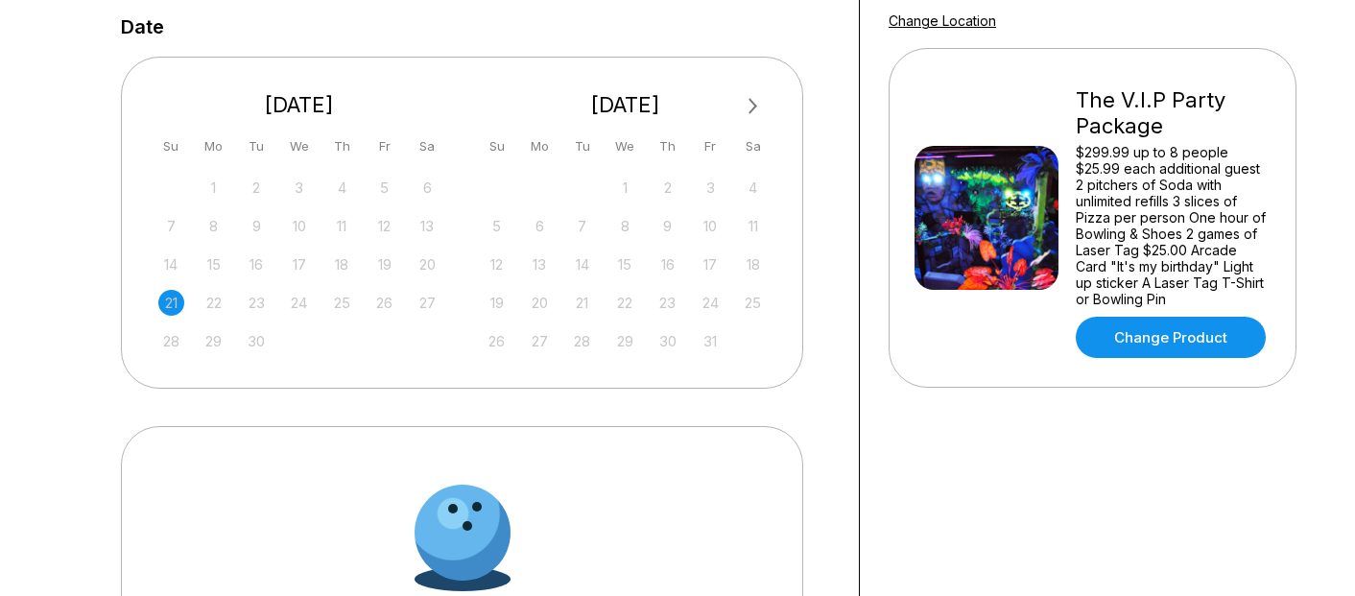
scroll to position [672, 0]
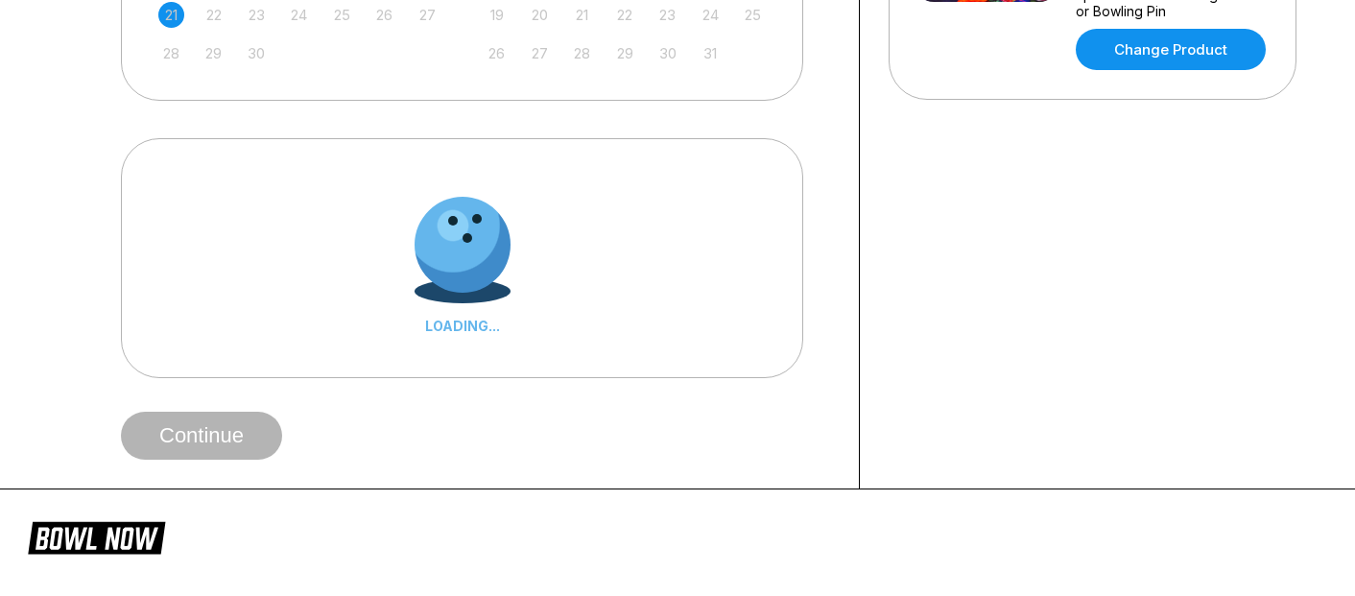
click at [442, 245] on div at bounding box center [463, 245] width 96 height 96
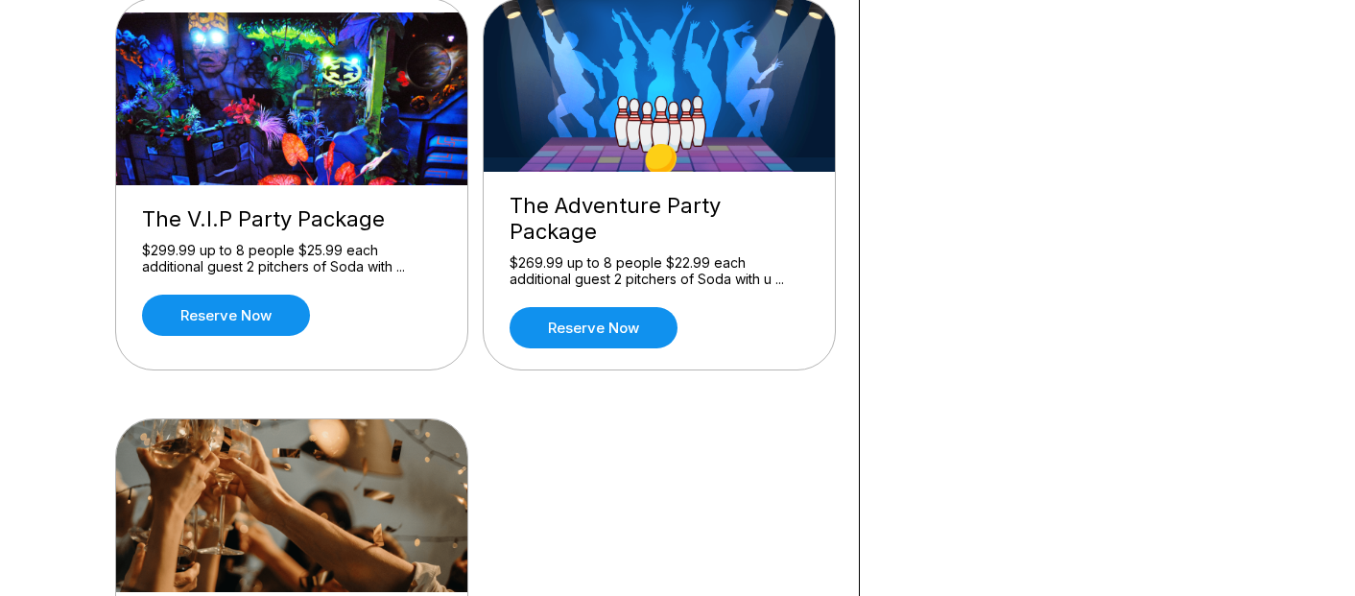
scroll to position [672, 0]
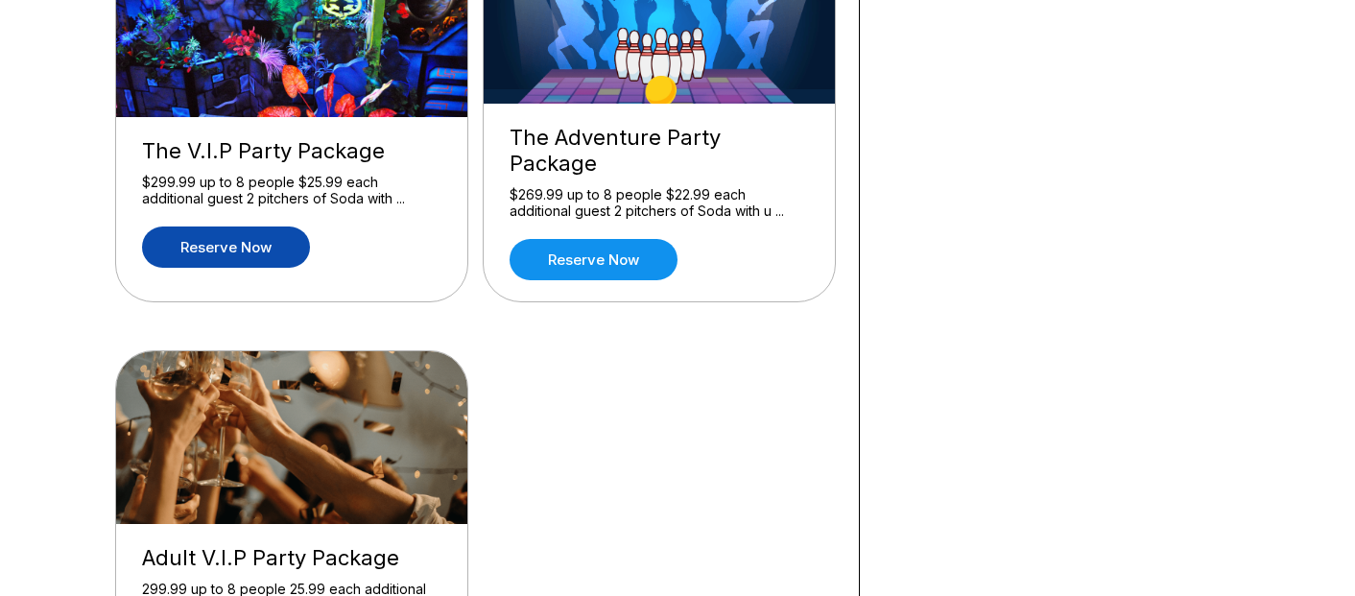
click at [196, 236] on link "Reserve now" at bounding box center [226, 247] width 168 height 41
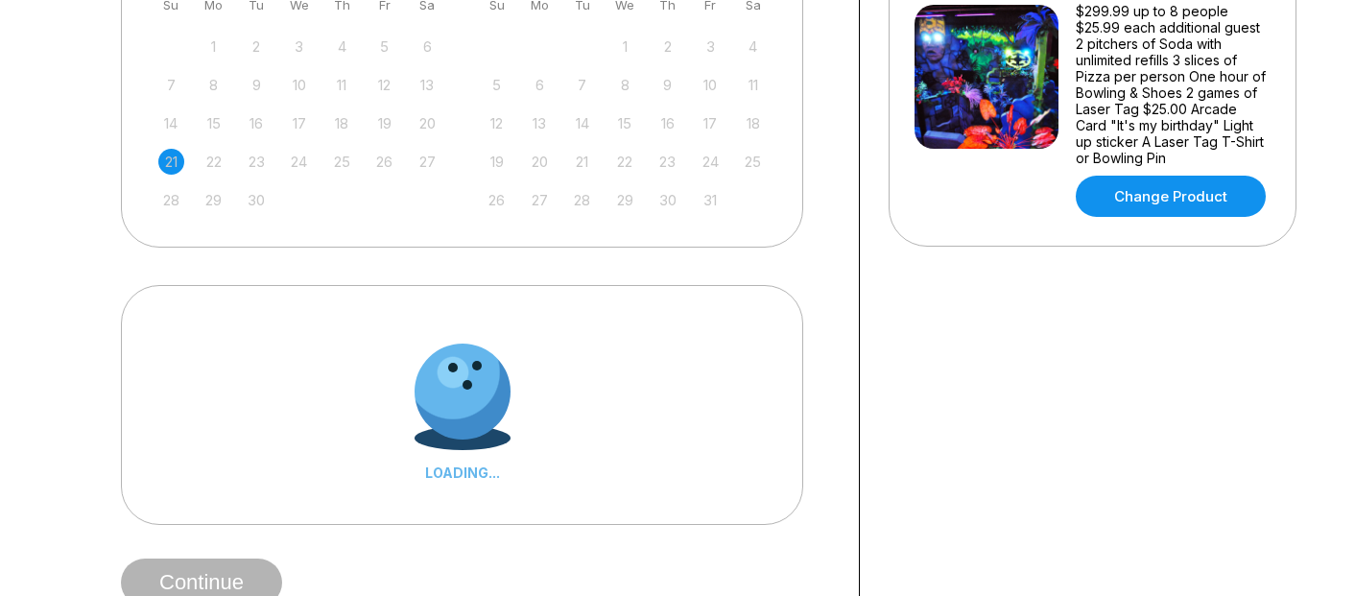
scroll to position [576, 0]
